Goal: Task Accomplishment & Management: Use online tool/utility

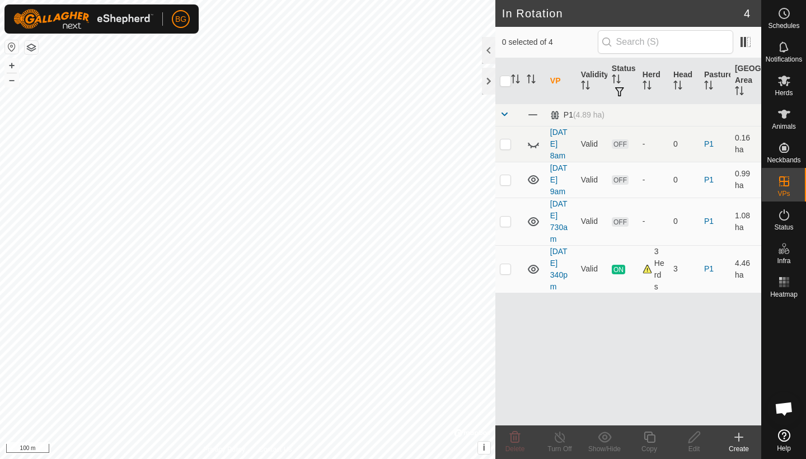
click at [740, 444] on div "Create" at bounding box center [738, 449] width 45 height 10
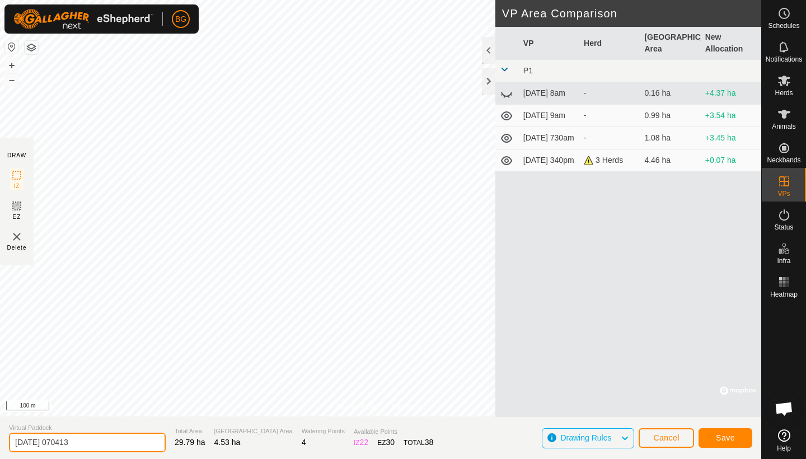
click at [101, 439] on input "[DATE] 070413" at bounding box center [87, 443] width 157 height 20
type input "[DATE] 7am"
click at [723, 435] on span "Save" at bounding box center [725, 437] width 19 height 9
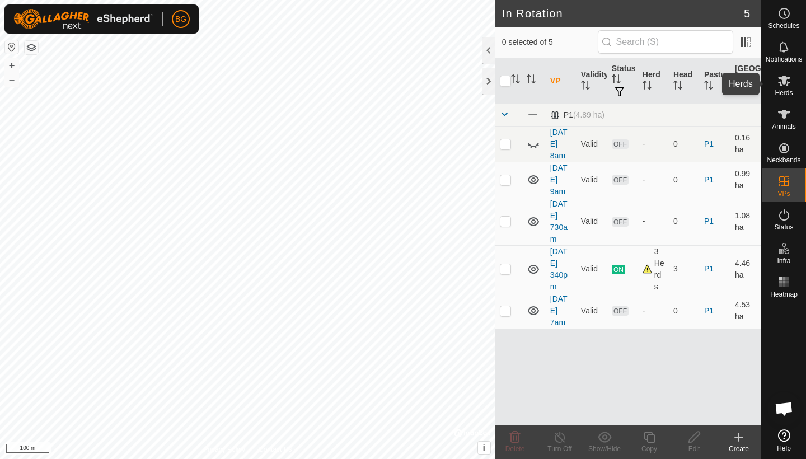
click at [786, 87] on icon at bounding box center [783, 80] width 13 height 13
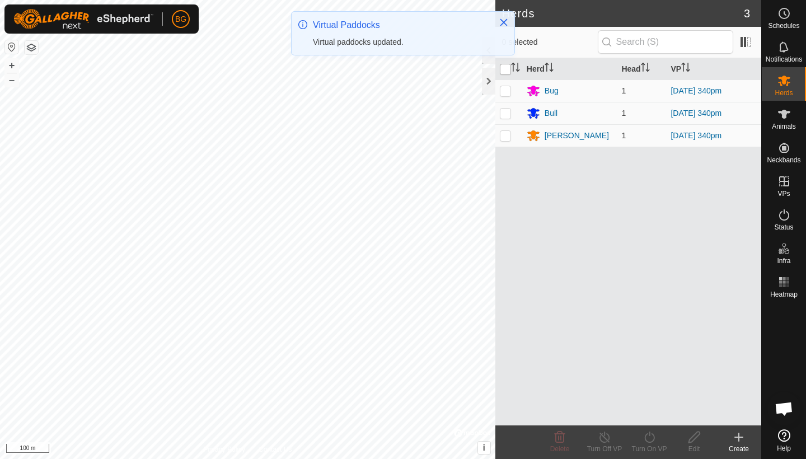
click at [506, 71] on input "checkbox" at bounding box center [505, 69] width 11 height 11
checkbox input "true"
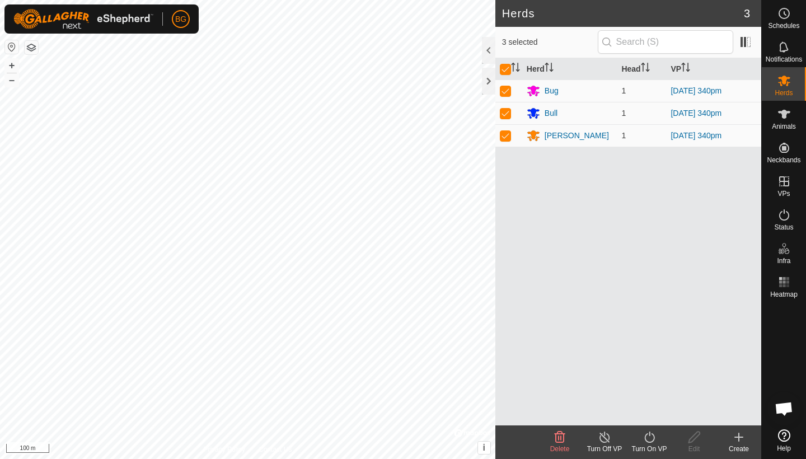
click at [649, 435] on icon at bounding box center [649, 436] width 10 height 11
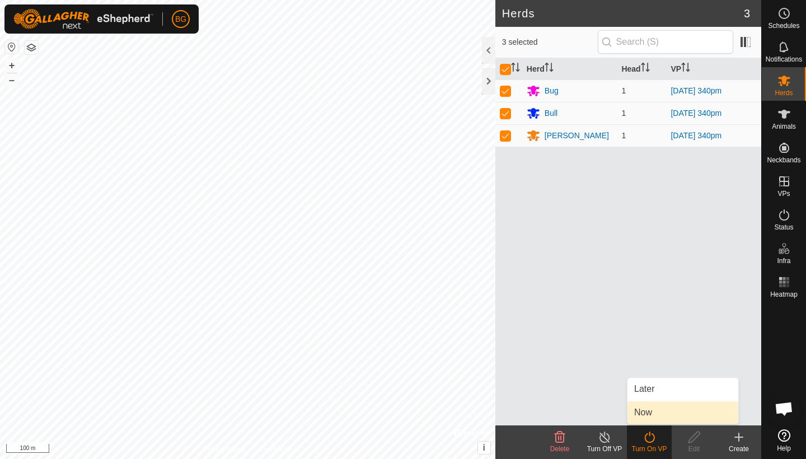
click at [649, 417] on link "Now" at bounding box center [682, 412] width 111 height 22
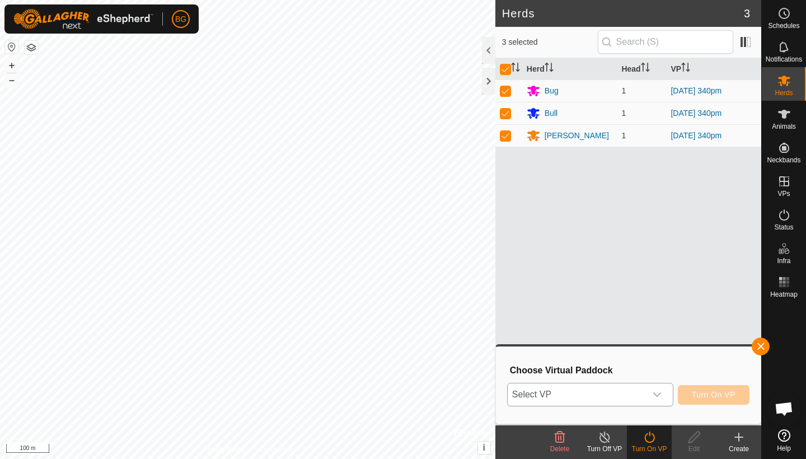
click at [653, 390] on div "dropdown trigger" at bounding box center [657, 394] width 22 height 22
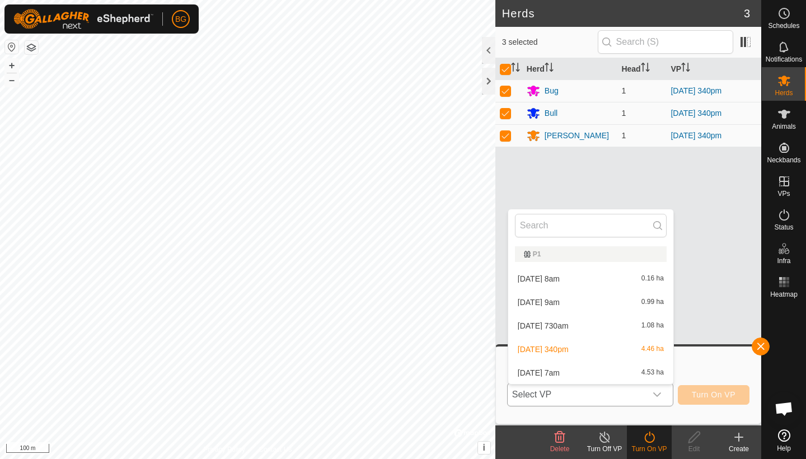
click at [601, 373] on li "[DATE] 7am 4.53 ha" at bounding box center [590, 373] width 165 height 22
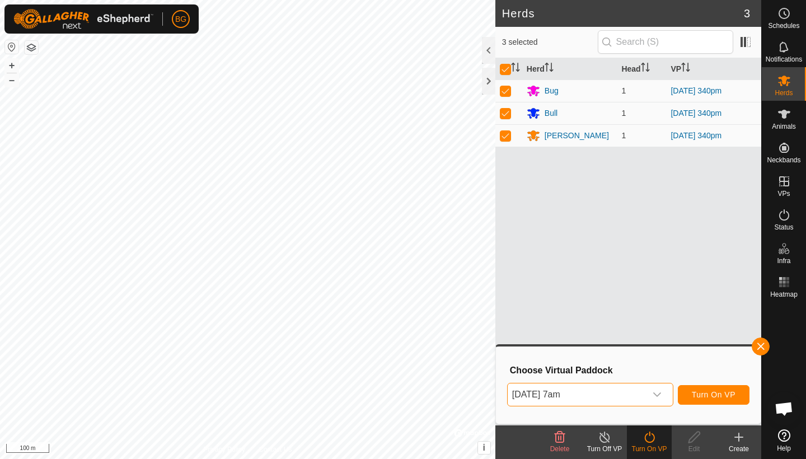
click at [702, 391] on span "Turn On VP" at bounding box center [714, 394] width 44 height 9
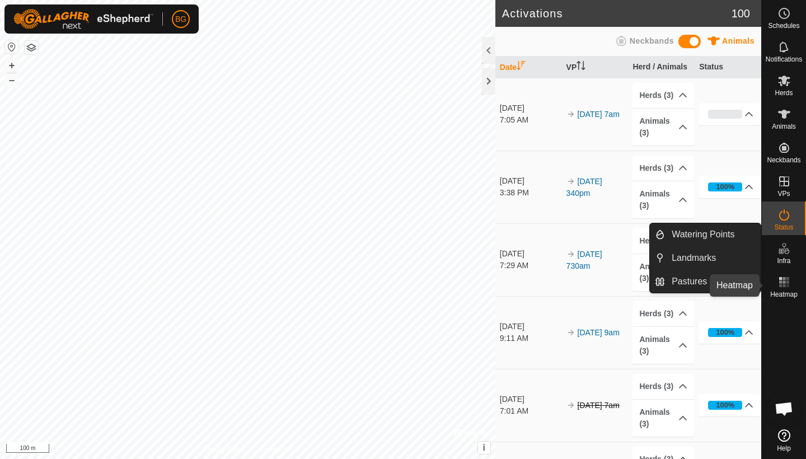
click at [780, 285] on rect at bounding box center [780, 285] width 3 height 3
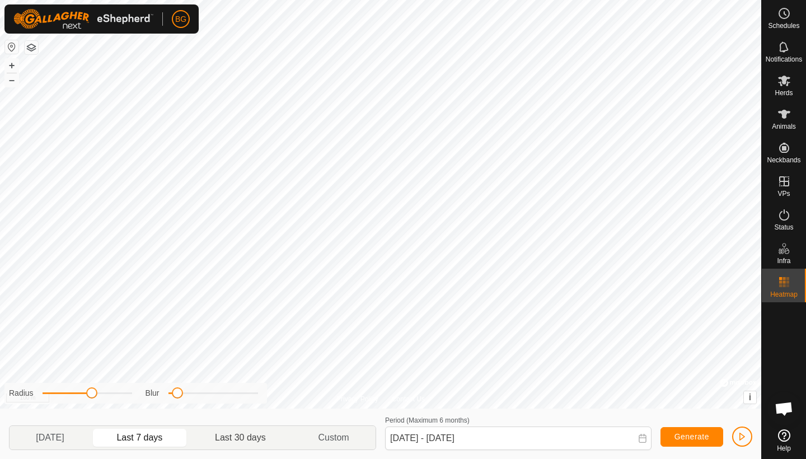
click at [237, 436] on p-togglebutton "Last 30 days" at bounding box center [240, 438] width 103 height 24
click at [143, 436] on p-togglebutton "Last 7 days" at bounding box center [140, 438] width 98 height 24
type input "[DATE] - [DATE]"
click at [701, 433] on span "Generate" at bounding box center [691, 436] width 35 height 9
click at [742, 435] on span "button" at bounding box center [742, 436] width 9 height 9
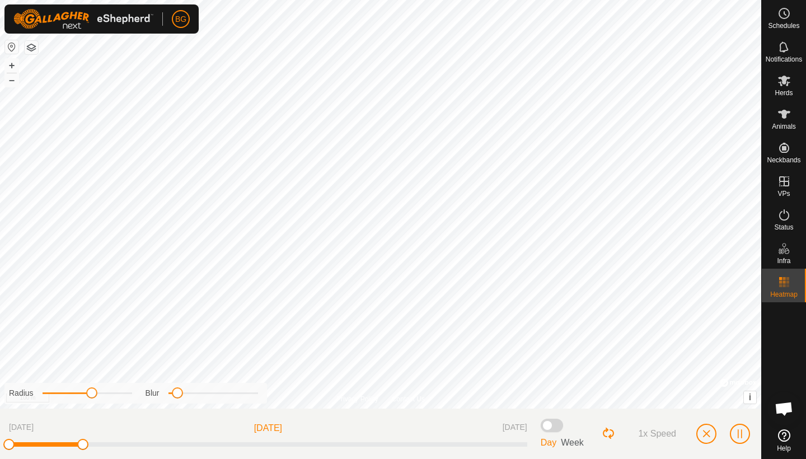
click at [708, 431] on span "button" at bounding box center [706, 433] width 9 height 9
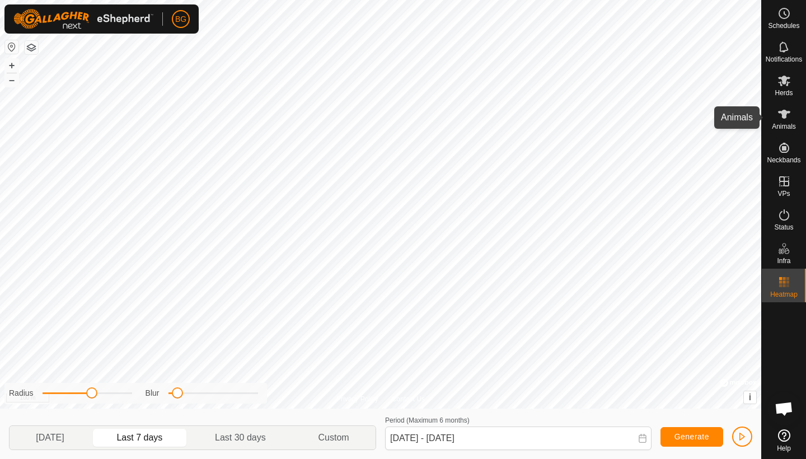
click at [787, 121] on es-animals-svg-icon at bounding box center [784, 114] width 20 height 18
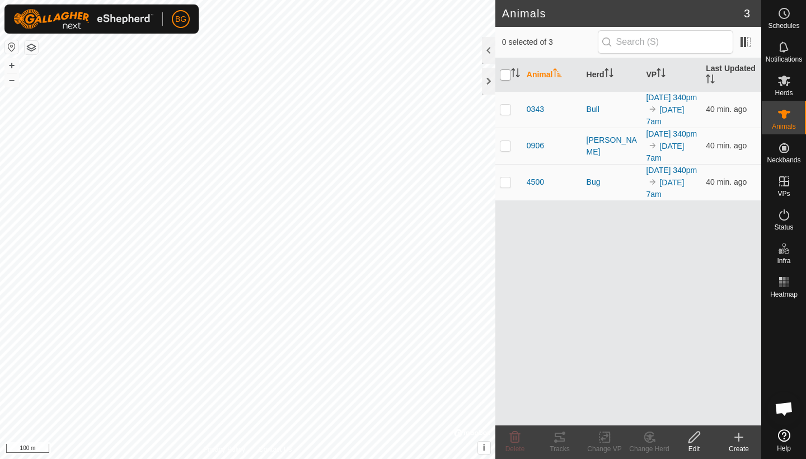
click at [506, 72] on input "checkbox" at bounding box center [505, 74] width 11 height 11
checkbox input "true"
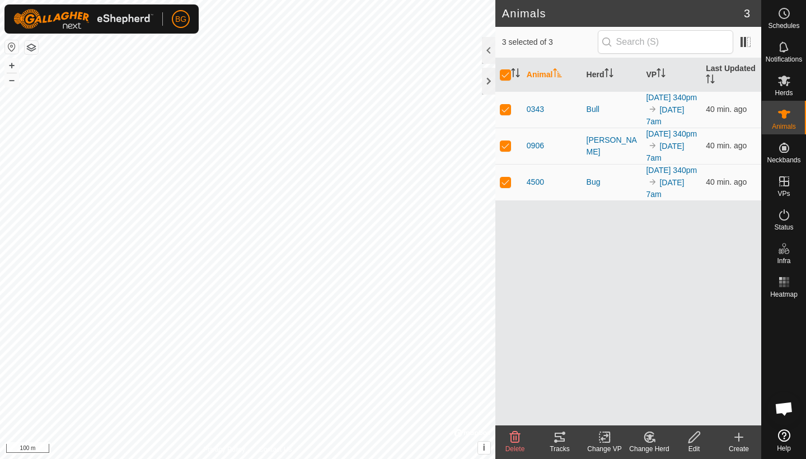
click at [560, 440] on icon at bounding box center [559, 436] width 13 height 13
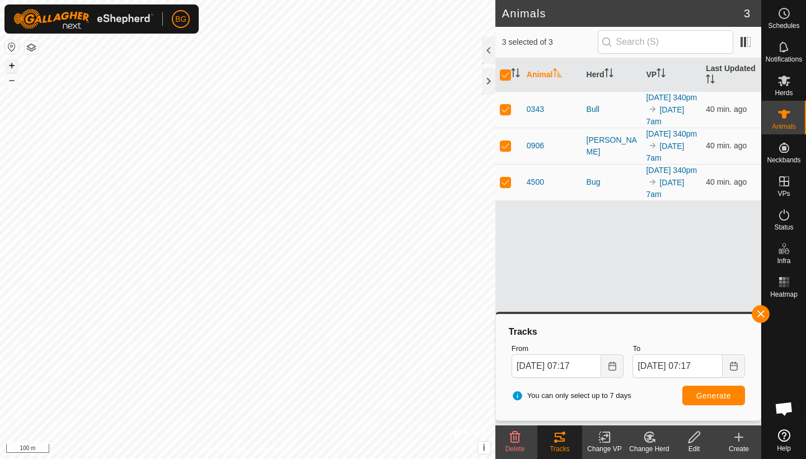
click at [13, 67] on button "+" at bounding box center [11, 65] width 13 height 13
